Goal: Check status: Check status

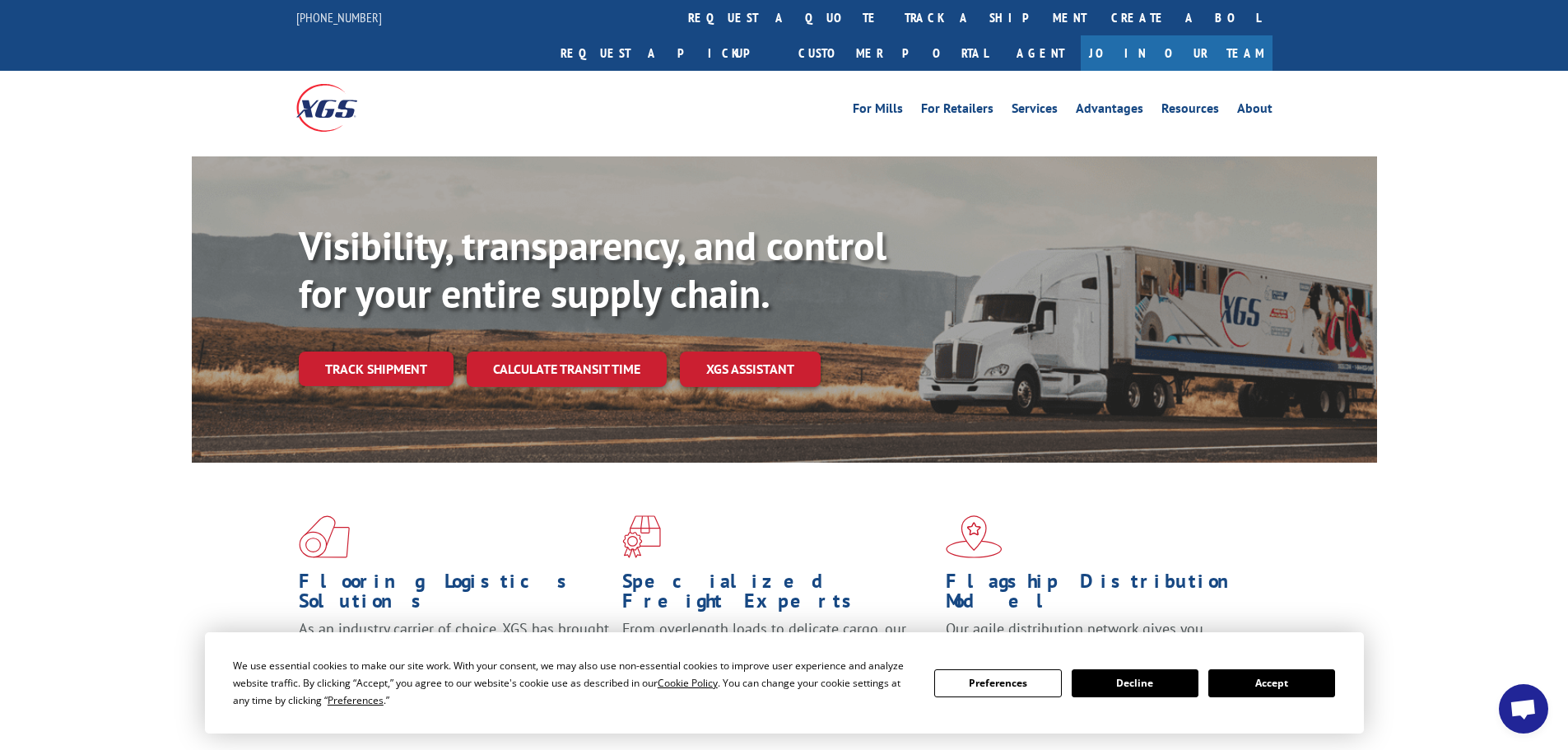
click at [1288, 692] on button "Accept" at bounding box center [1271, 683] width 127 height 28
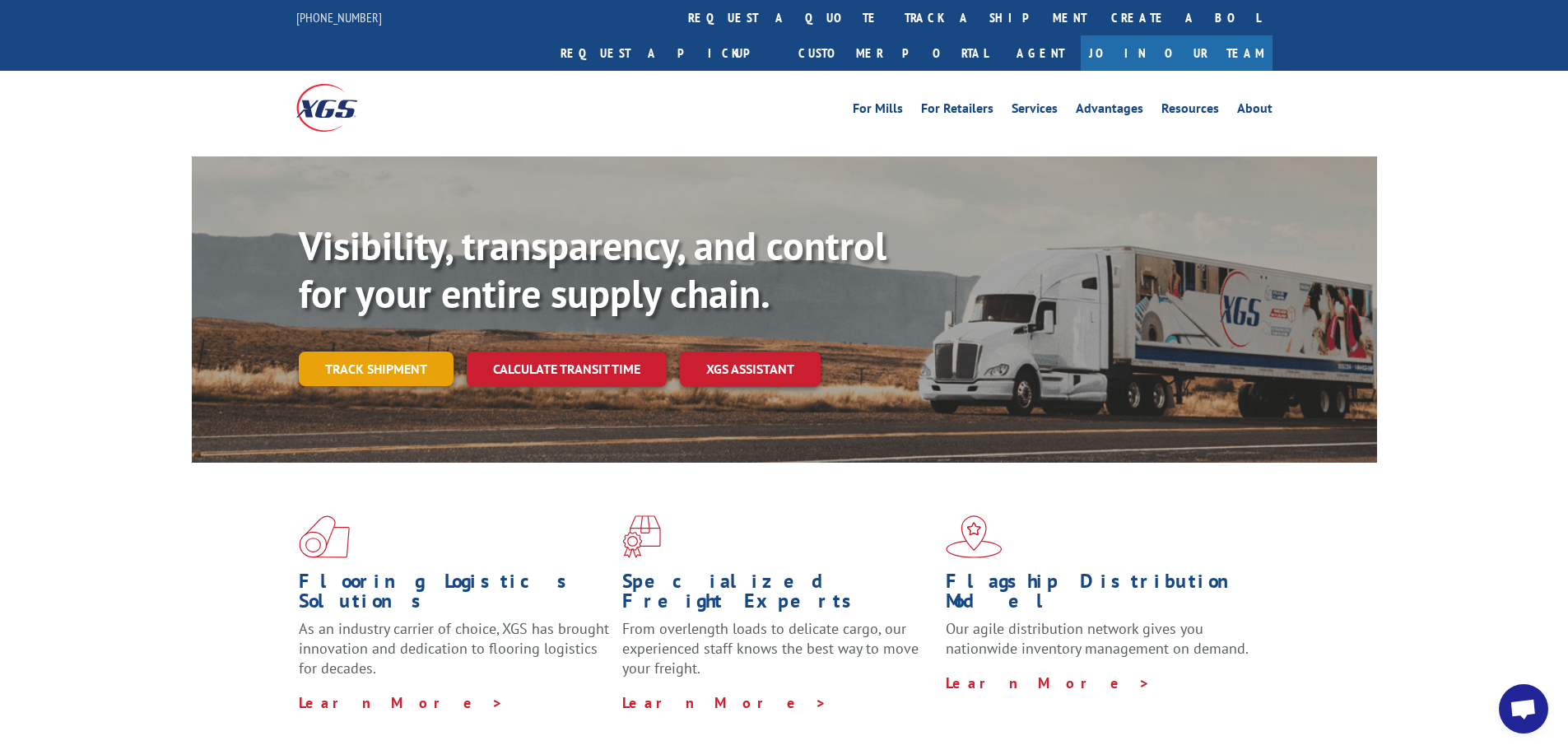
click at [393, 351] on link "Track shipment" at bounding box center [376, 368] width 155 height 34
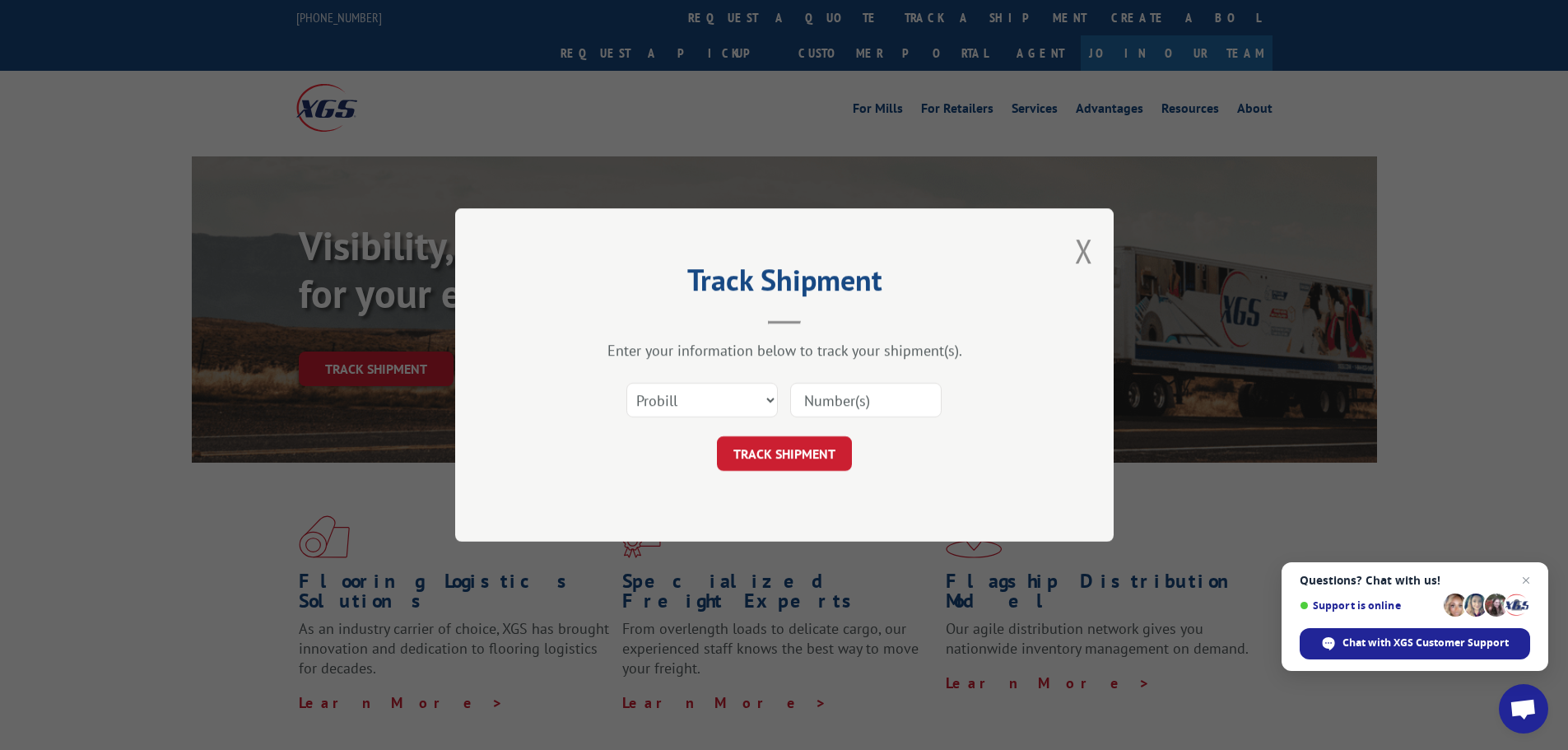
paste input "14367220"
type input "14367220"
click at [788, 451] on button "TRACK SHIPMENT" at bounding box center [784, 453] width 135 height 34
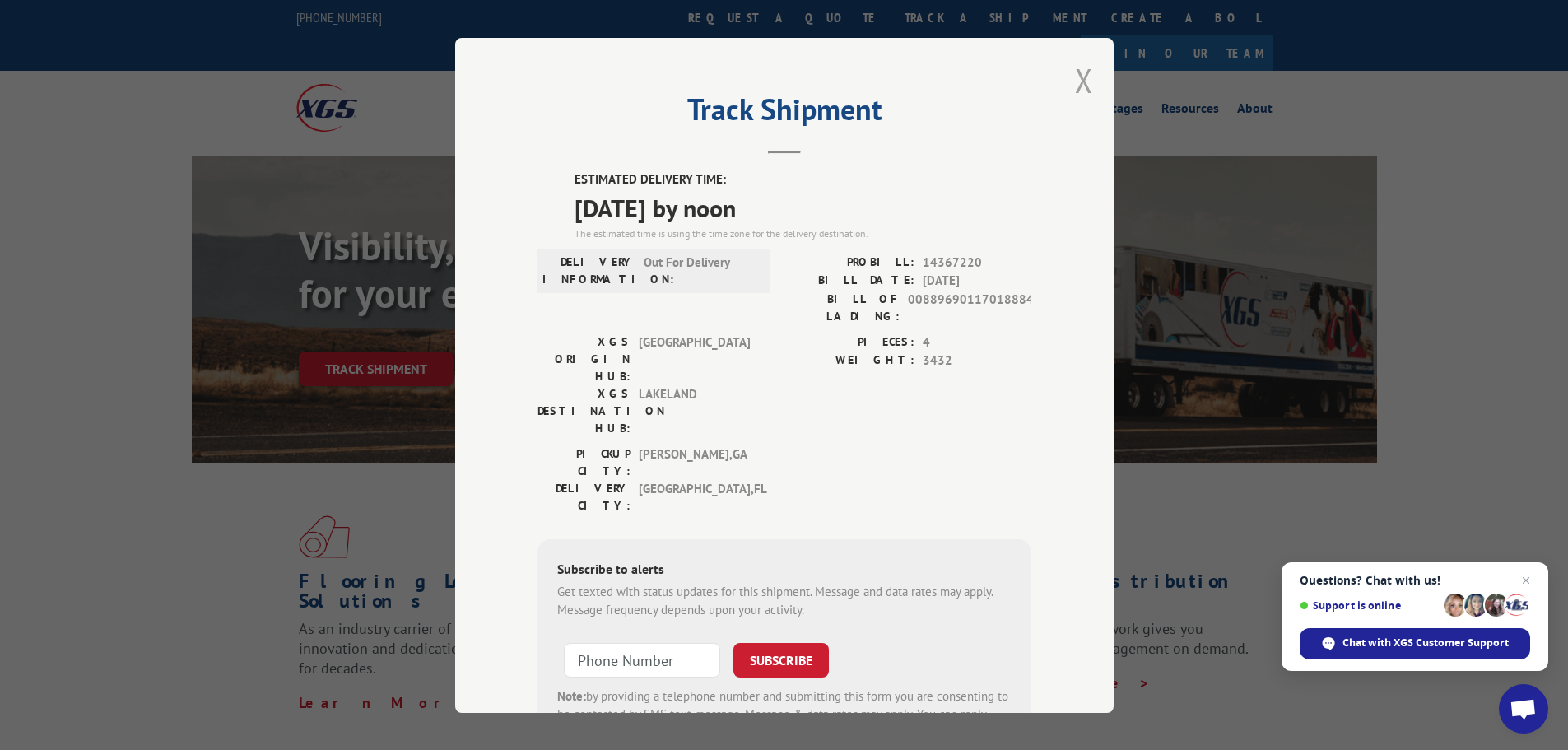
click at [1075, 70] on button "Close modal" at bounding box center [1085, 81] width 18 height 44
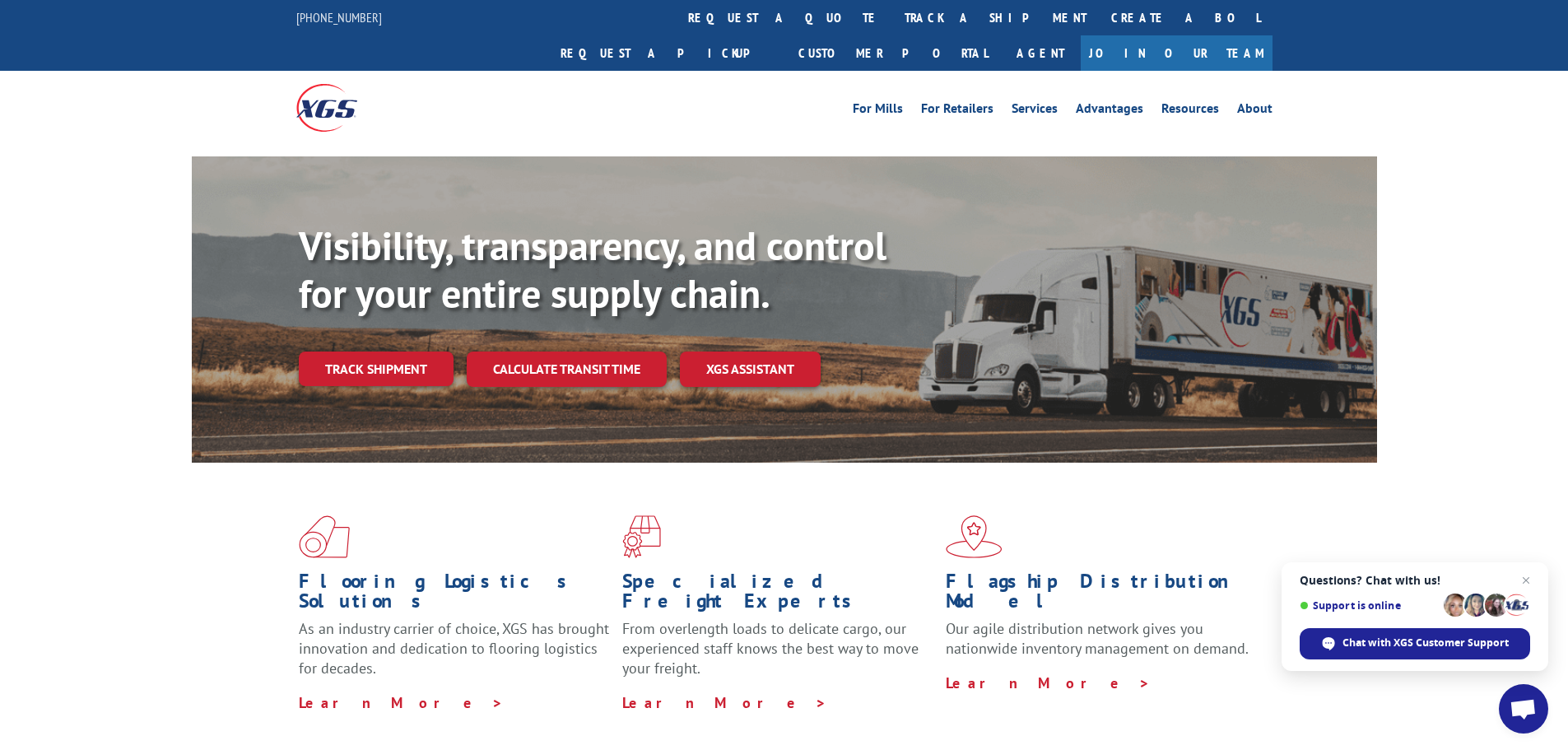
click at [1538, 573] on span "Questions? Chat with us! Support is online Chat with XGS Customer Support" at bounding box center [1415, 616] width 267 height 108
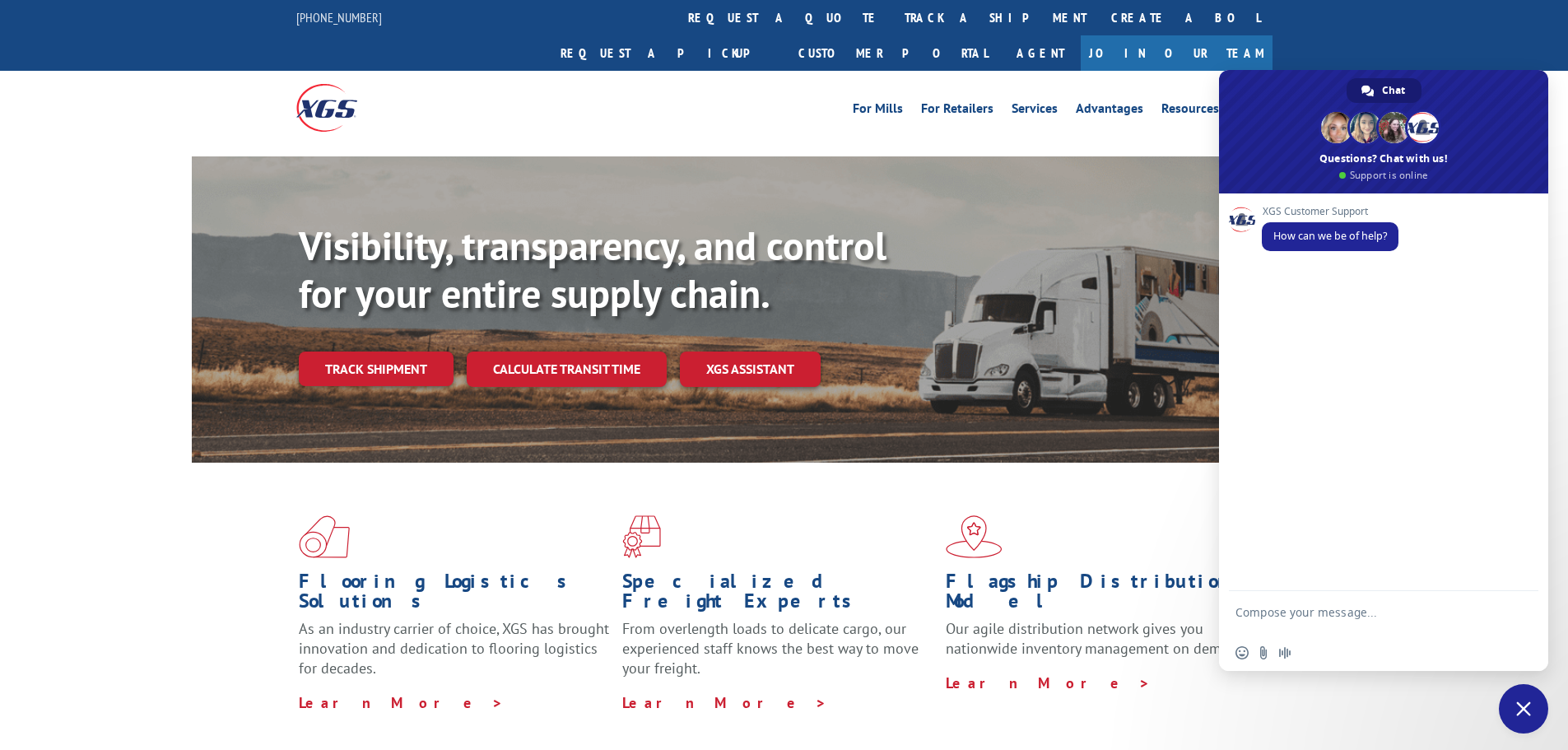
click at [1530, 578] on div "XGS Customer Support How can we be of help?" at bounding box center [1384, 392] width 330 height 398
click at [1539, 707] on span "Close chat" at bounding box center [1523, 709] width 50 height 50
